Goal: Information Seeking & Learning: Learn about a topic

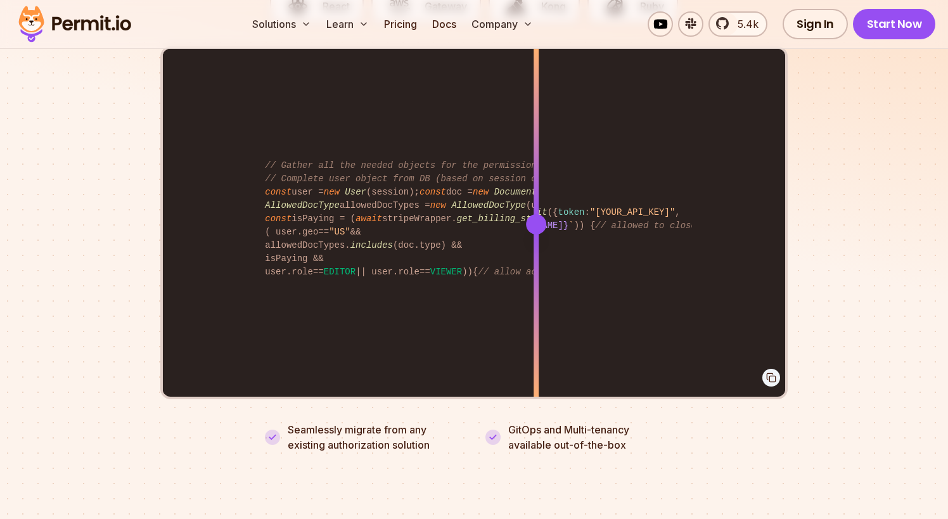
scroll to position [2662, 0]
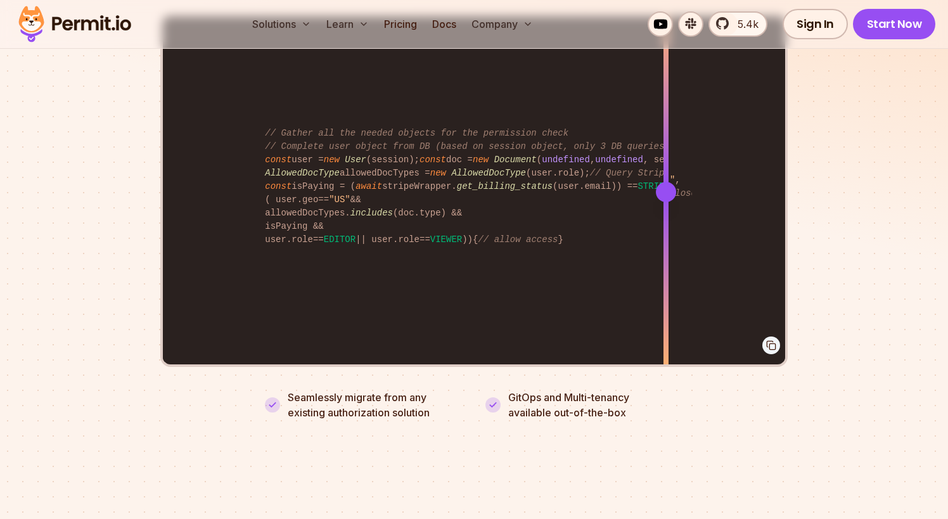
drag, startPoint x: 541, startPoint y: 177, endPoint x: 581, endPoint y: 215, distance: 54.7
click at [664, 217] on div at bounding box center [666, 191] width 5 height 350
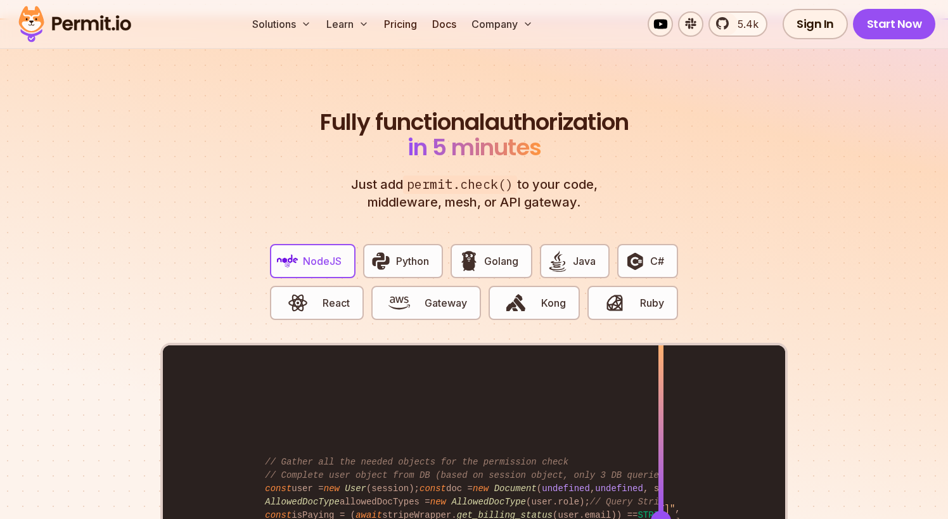
scroll to position [2345, 0]
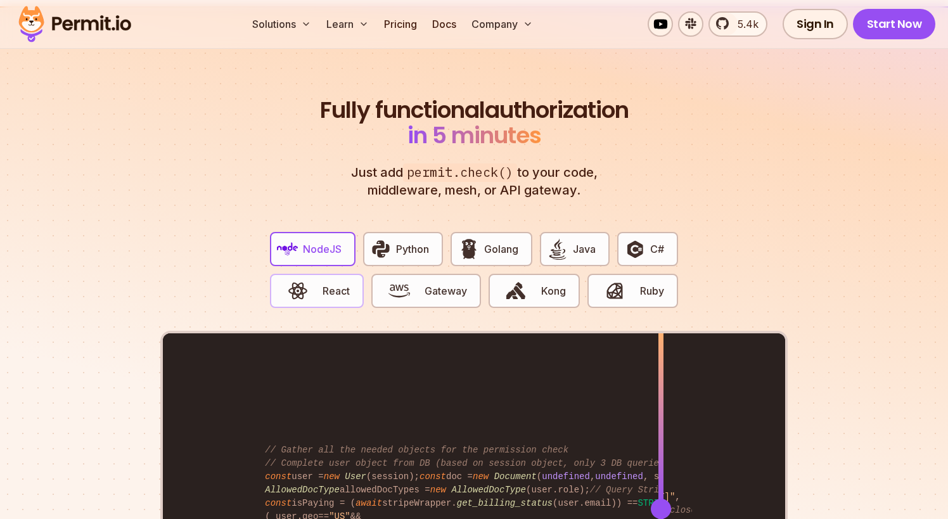
click at [347, 283] on span "React" at bounding box center [336, 290] width 27 height 15
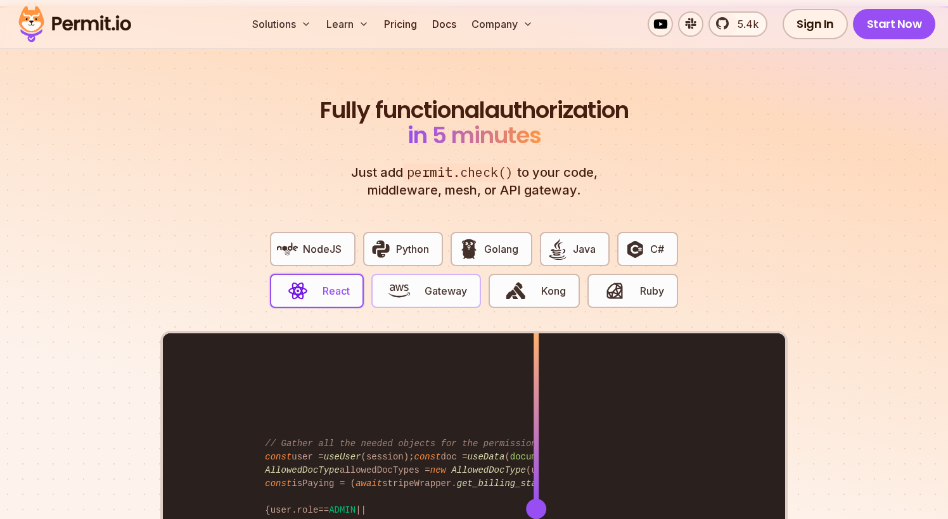
click at [422, 280] on button "Gateway" at bounding box center [425, 291] width 109 height 34
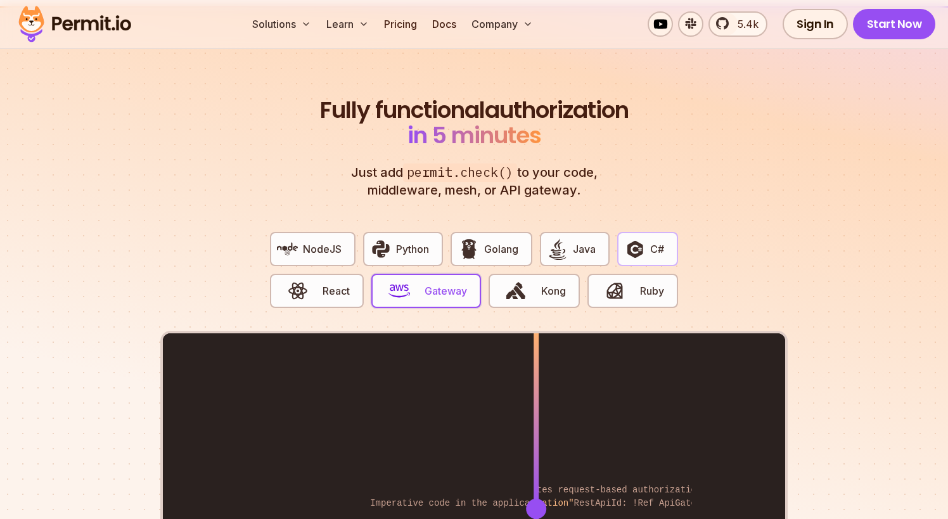
click at [674, 237] on button "C#" at bounding box center [647, 249] width 61 height 34
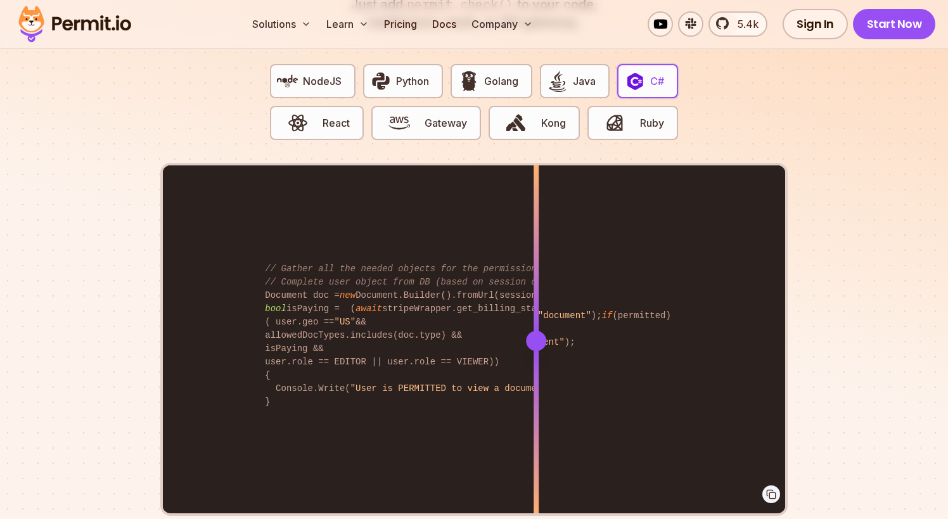
scroll to position [2536, 0]
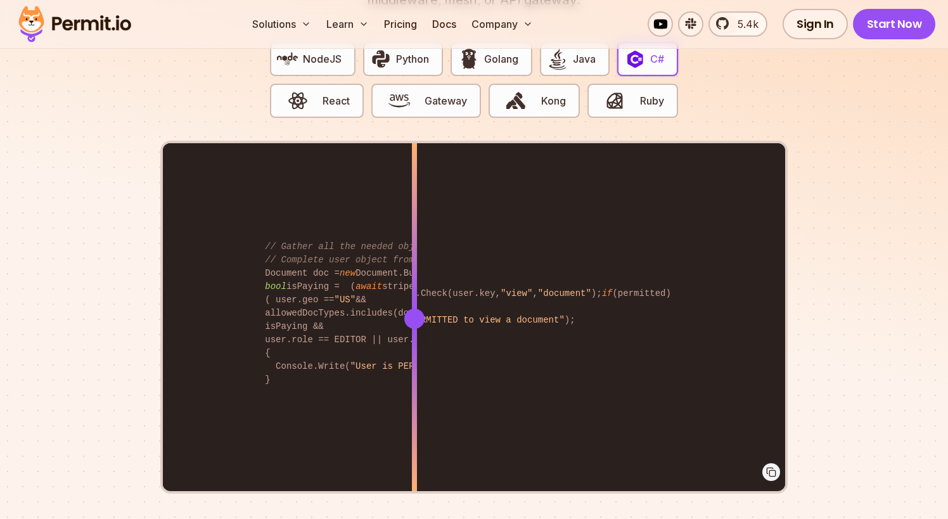
drag, startPoint x: 536, startPoint y: 347, endPoint x: 415, endPoint y: 363, distance: 122.2
click at [415, 363] on div at bounding box center [414, 406] width 5 height 175
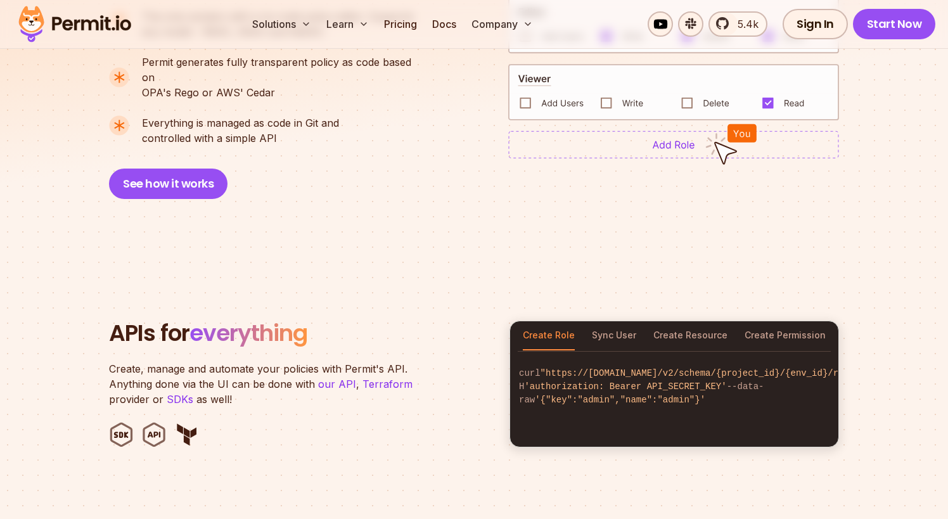
scroll to position [0, 0]
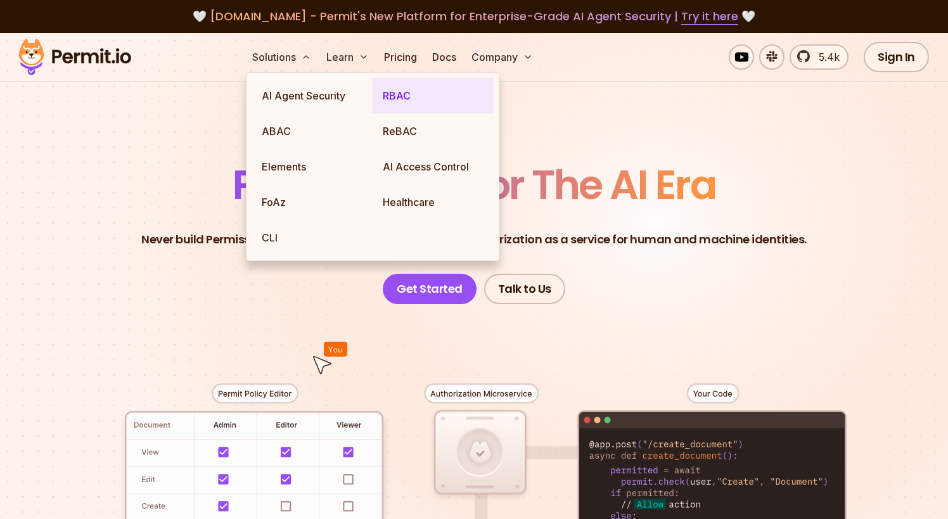
click at [420, 100] on link "RBAC" at bounding box center [433, 95] width 121 height 35
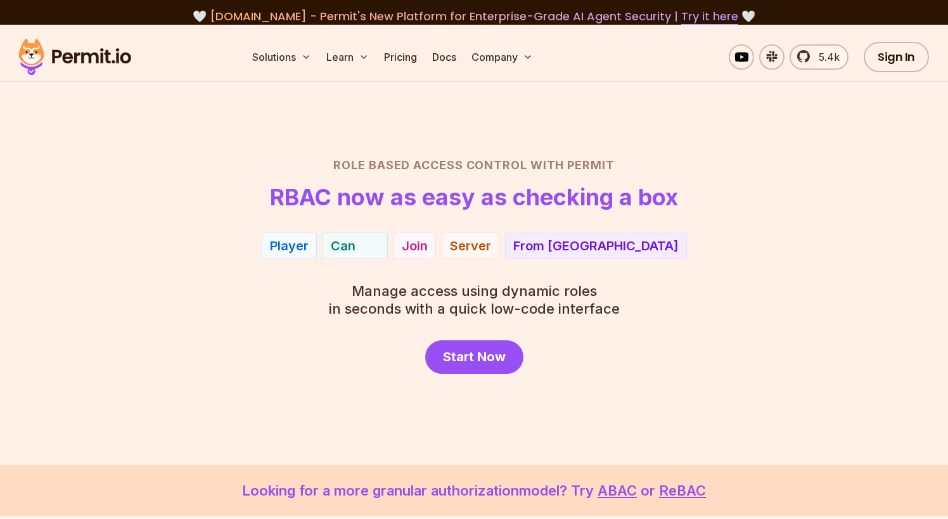
click at [742, 247] on div "Player Can Join Server From EU" at bounding box center [473, 246] width 887 height 27
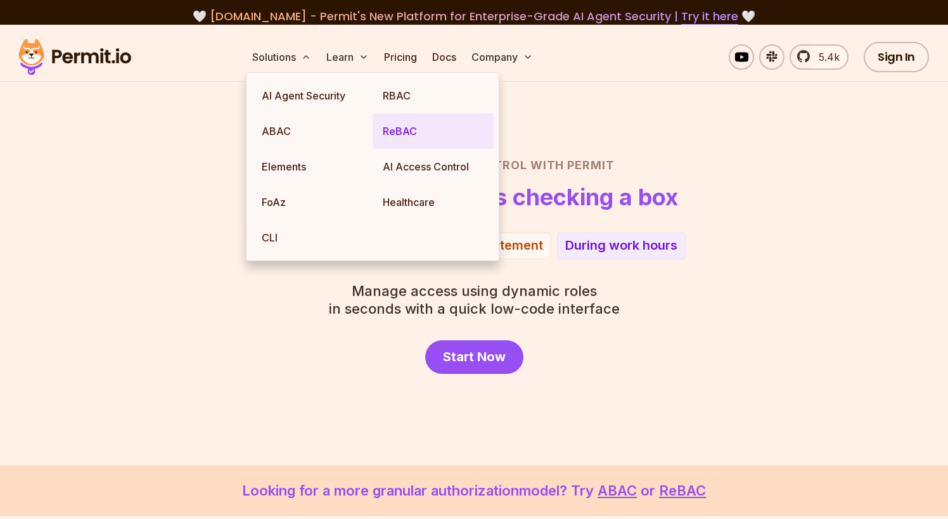
click at [404, 138] on link "ReBAC" at bounding box center [433, 130] width 121 height 35
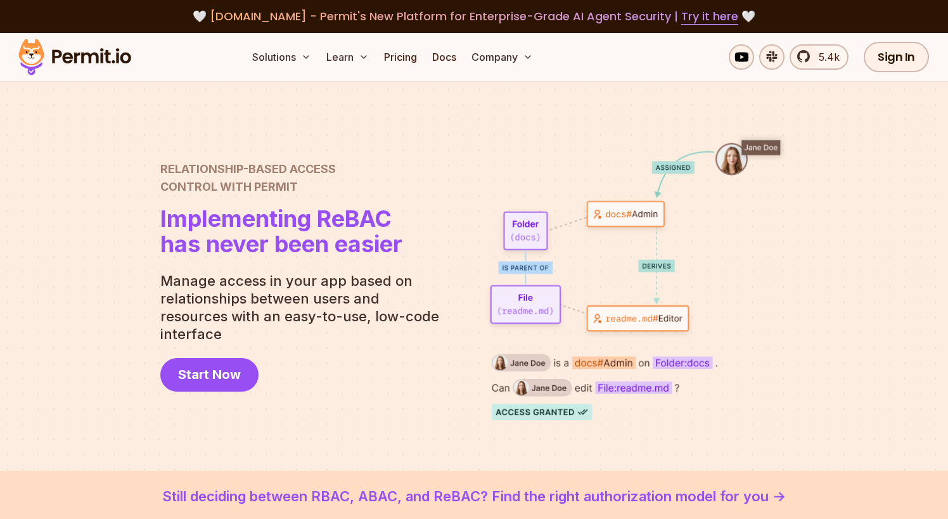
click at [676, 202] on img at bounding box center [636, 276] width 304 height 288
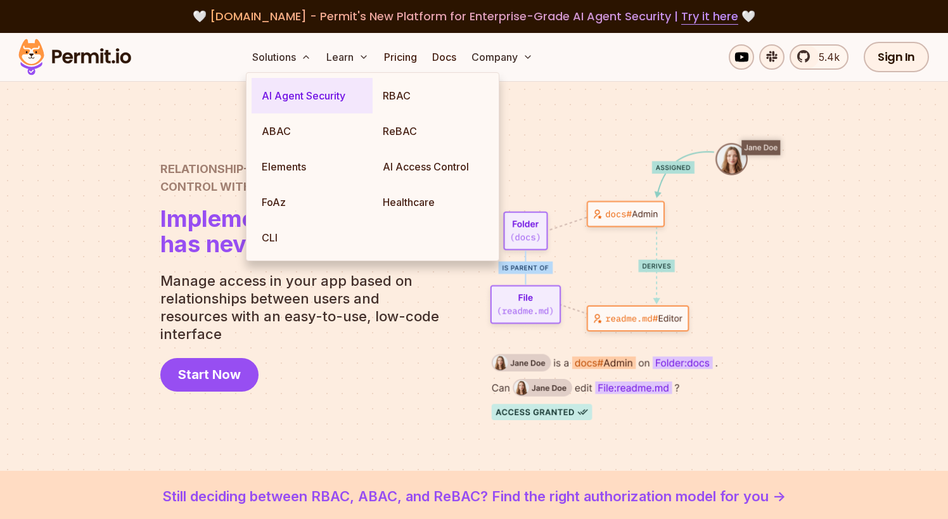
click at [268, 81] on link "AI Agent Security" at bounding box center [312, 95] width 121 height 35
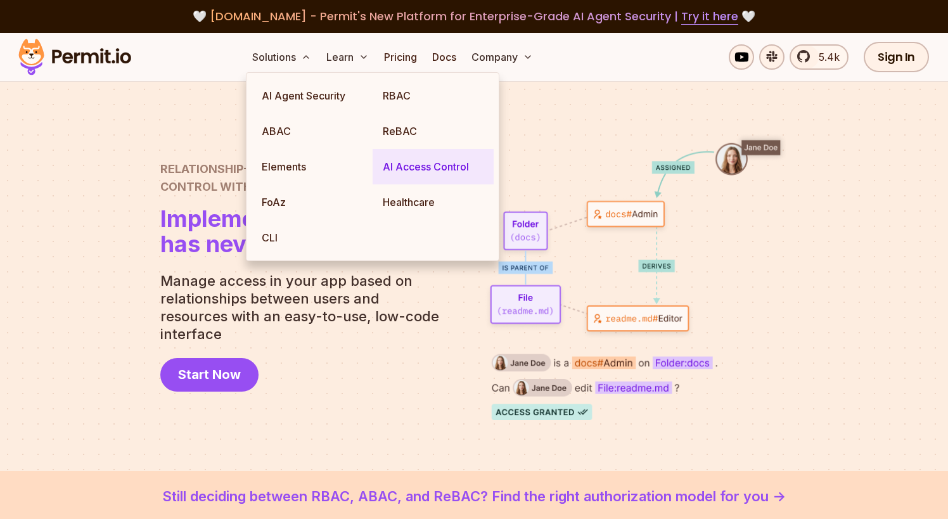
click at [398, 164] on link "AI Access Control" at bounding box center [433, 166] width 121 height 35
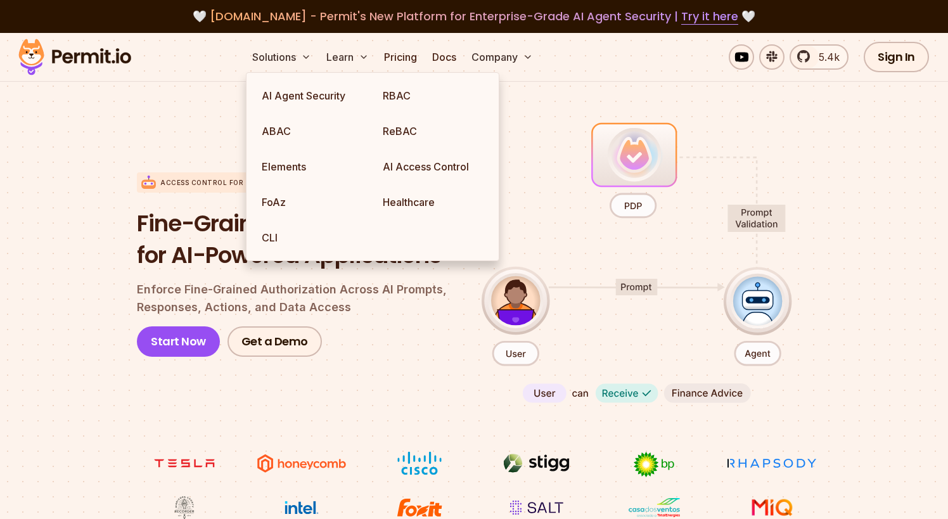
click at [404, 373] on div "Access control for AI Identity Fine-Grained Permissions for AI-Powered Applicat…" at bounding box center [299, 265] width 325 height 292
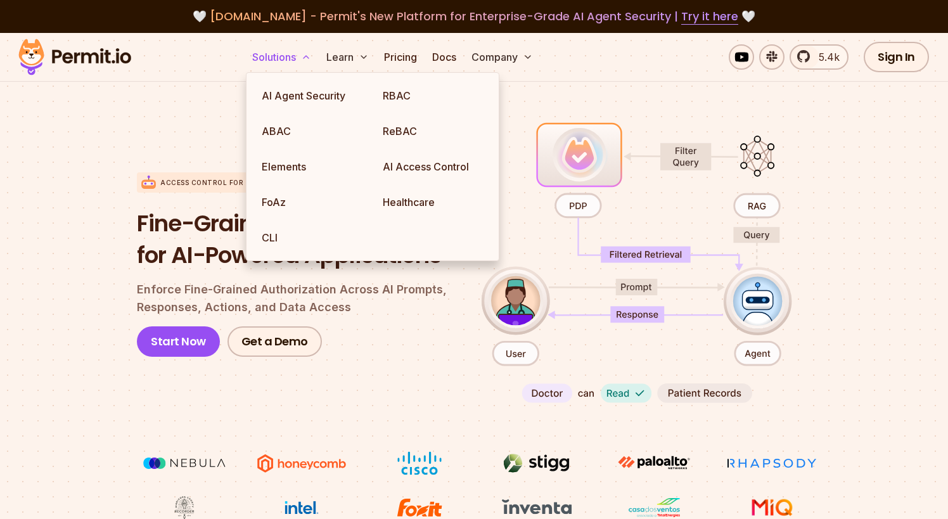
click at [288, 57] on button "Solutions" at bounding box center [281, 56] width 69 height 25
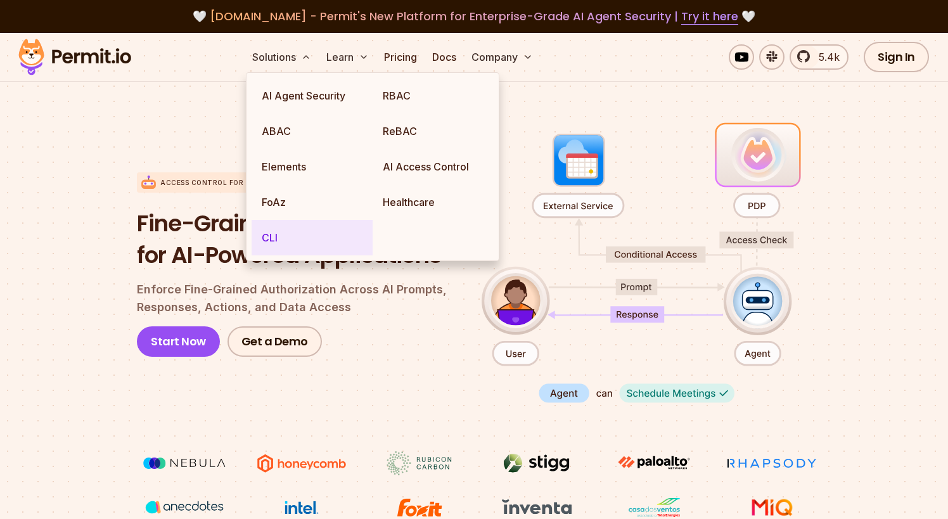
click at [278, 242] on link "CLI" at bounding box center [312, 237] width 121 height 35
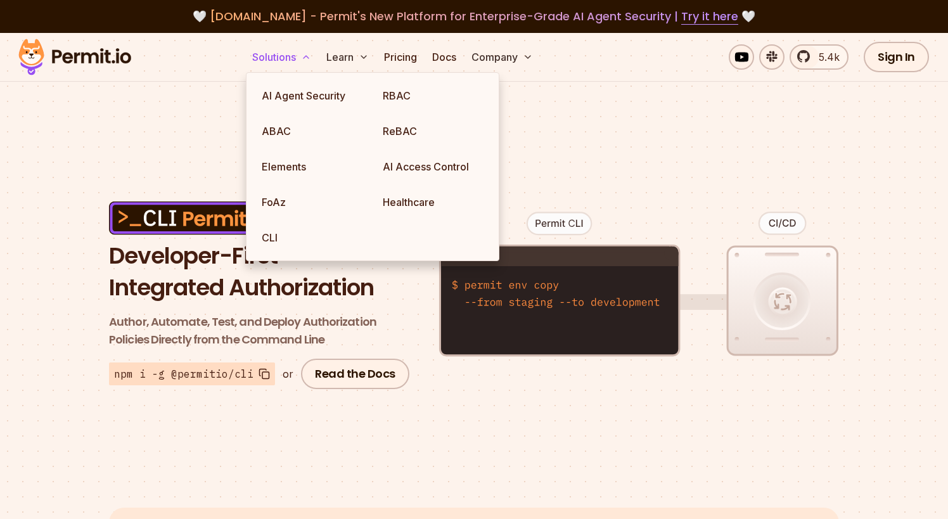
click at [283, 60] on button "Solutions" at bounding box center [281, 56] width 69 height 25
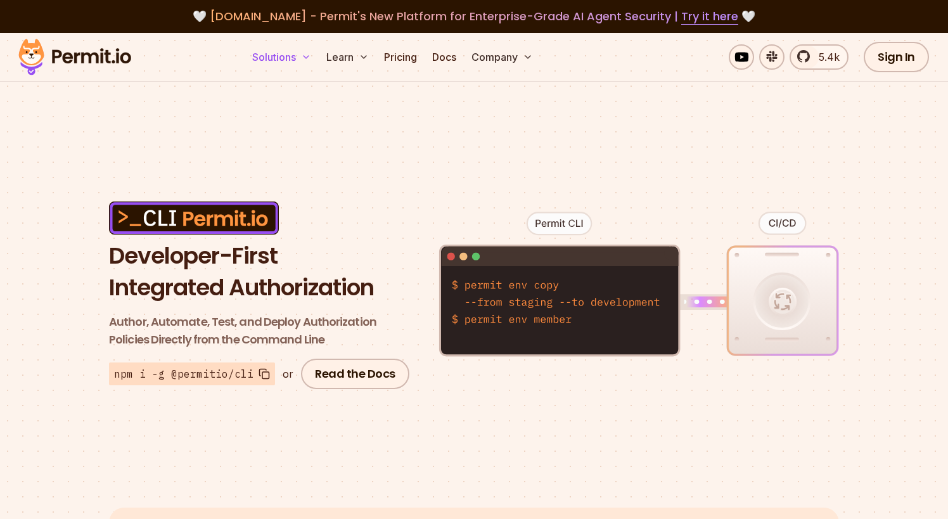
click at [283, 60] on button "Solutions" at bounding box center [281, 56] width 69 height 25
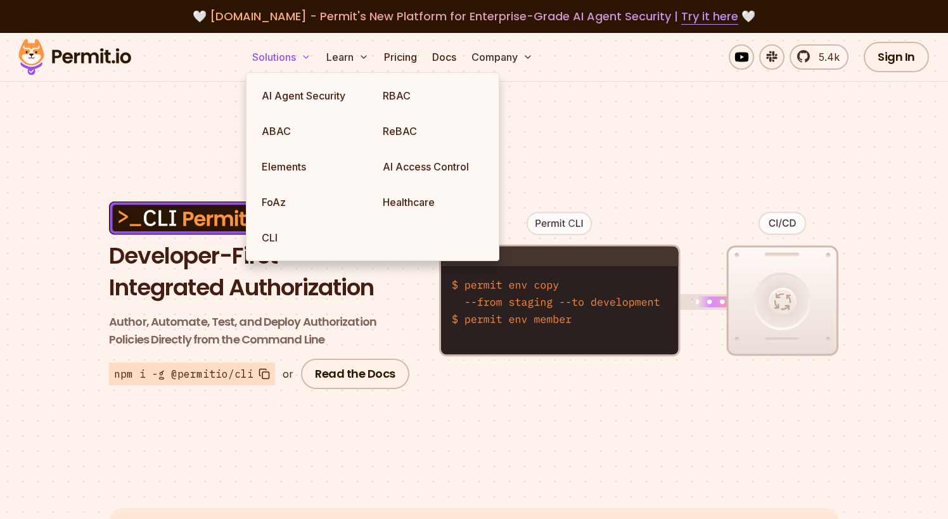
click at [287, 56] on button "Solutions" at bounding box center [281, 56] width 69 height 25
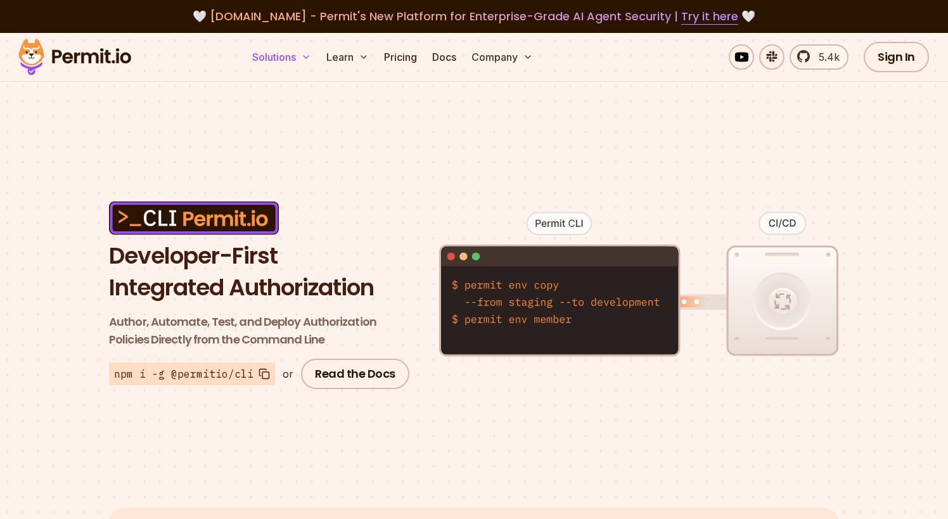
click at [287, 58] on button "Solutions" at bounding box center [281, 56] width 69 height 25
click at [302, 58] on icon at bounding box center [306, 57] width 10 height 10
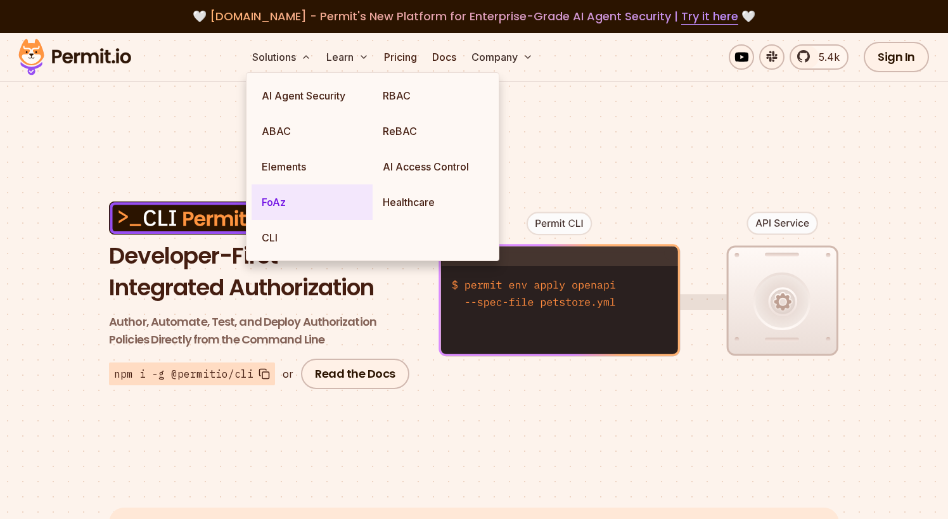
click at [283, 197] on link "FoAz" at bounding box center [312, 201] width 121 height 35
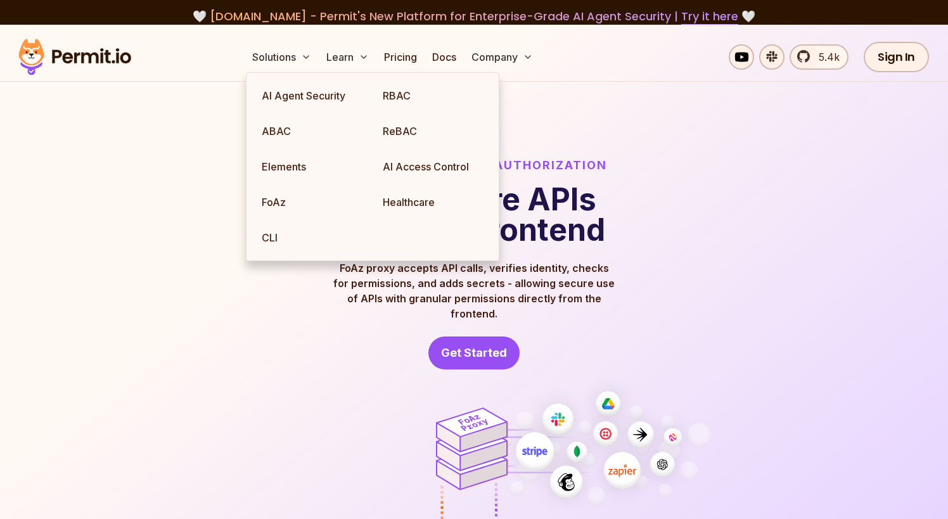
click at [46, 354] on img at bounding box center [474, 403] width 948 height 756
click at [288, 173] on link "Elements" at bounding box center [312, 166] width 121 height 35
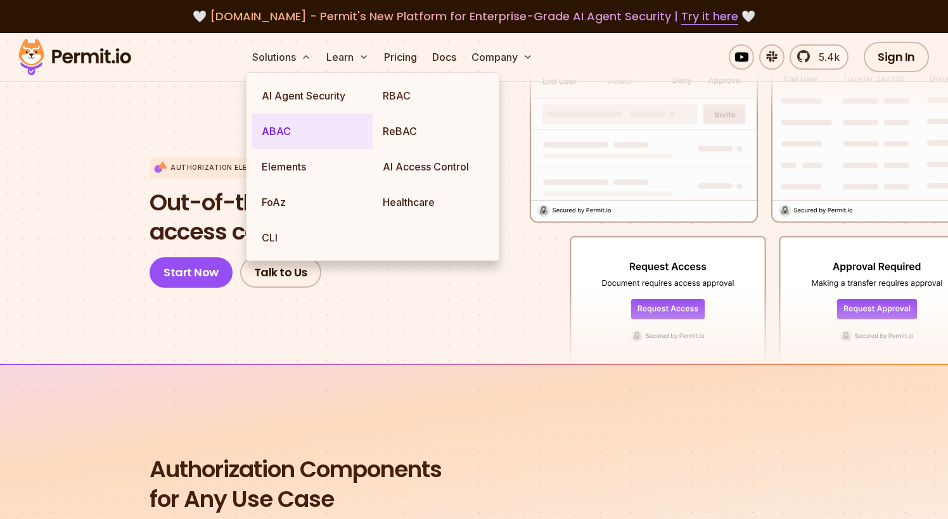
click at [261, 131] on link "ABAC" at bounding box center [312, 130] width 121 height 35
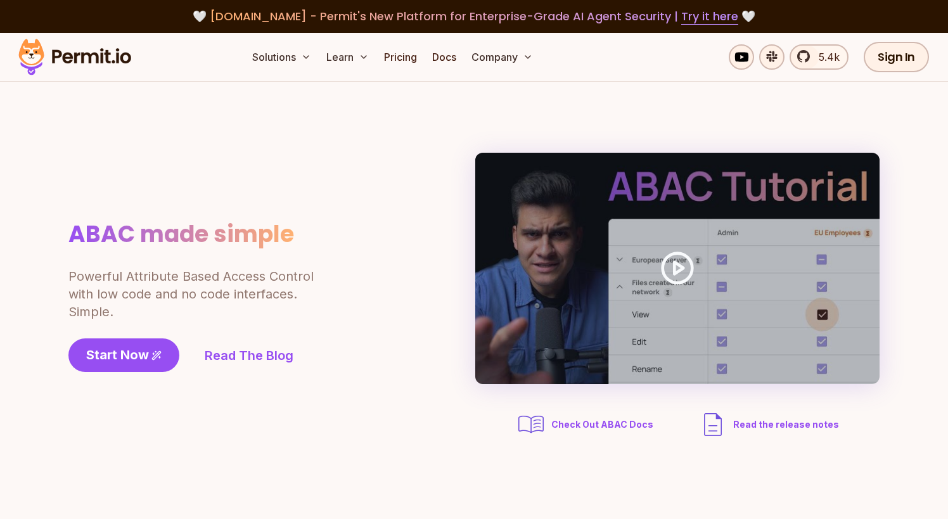
click at [362, 351] on div "ABAC made simple Powerful Attribute Based Access Control with low code and no c…" at bounding box center [226, 296] width 317 height 152
click at [394, 268] on div "ABAC made simple Powerful Attribute Based Access Control with low code and no c…" at bounding box center [473, 296] width 811 height 287
